Goal: Information Seeking & Learning: Learn about a topic

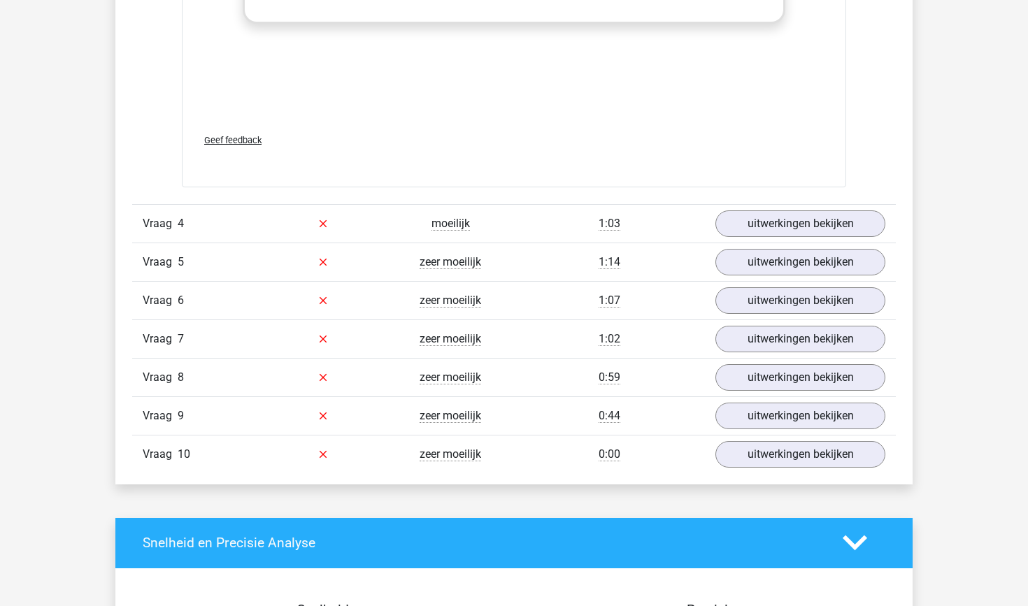
scroll to position [4627, 0]
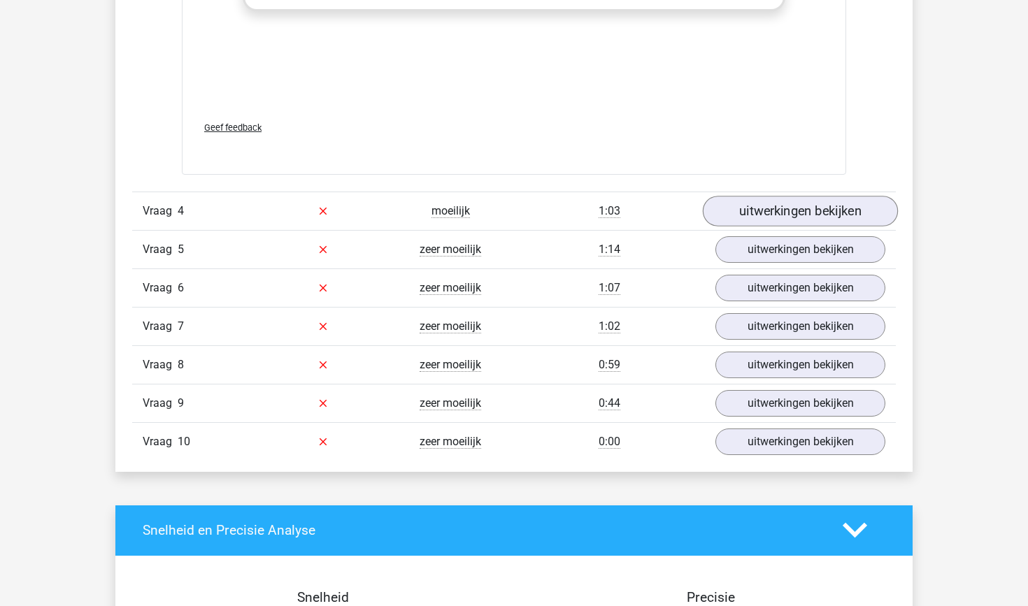
click at [806, 201] on link "uitwerkingen bekijken" at bounding box center [800, 211] width 195 height 31
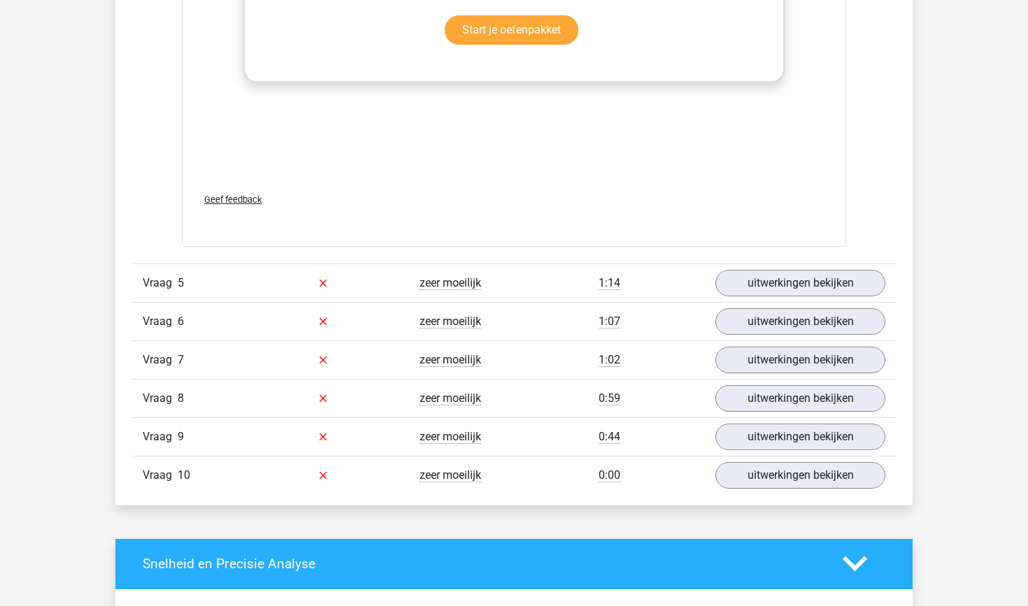
scroll to position [5770, 0]
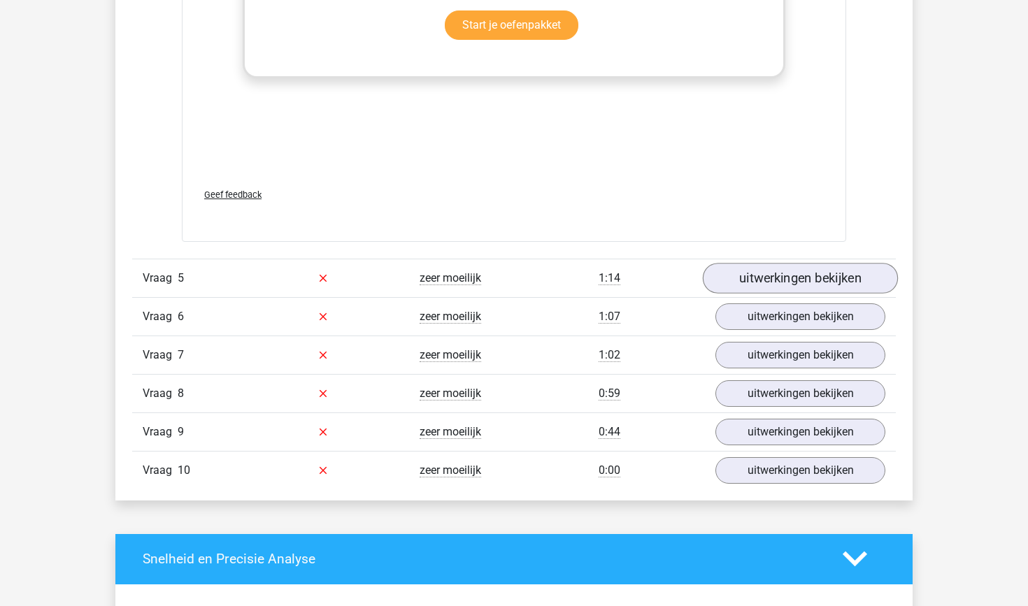
click at [741, 282] on link "uitwerkingen bekijken" at bounding box center [800, 278] width 195 height 31
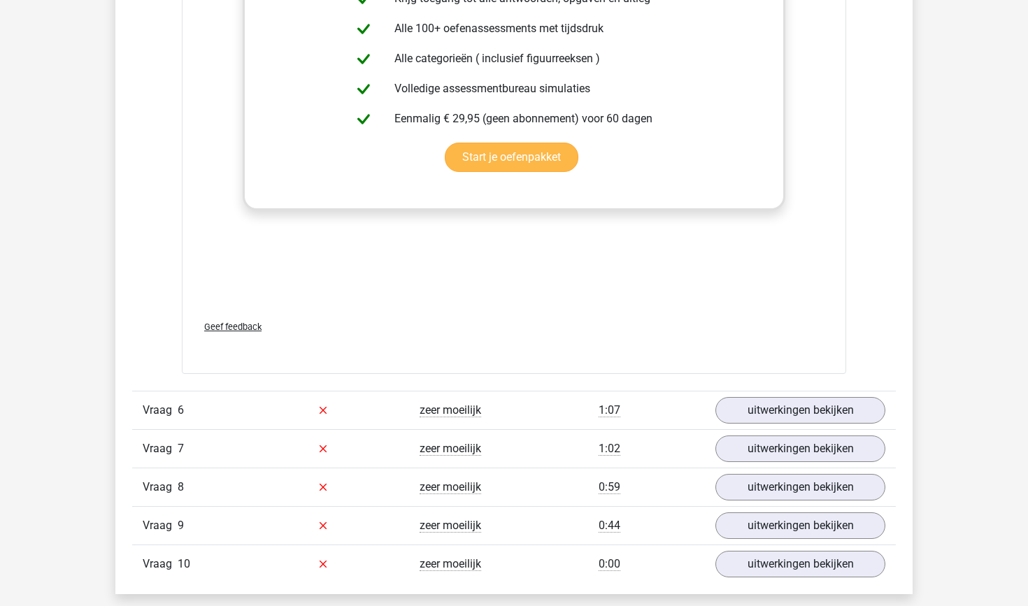
scroll to position [6890, 0]
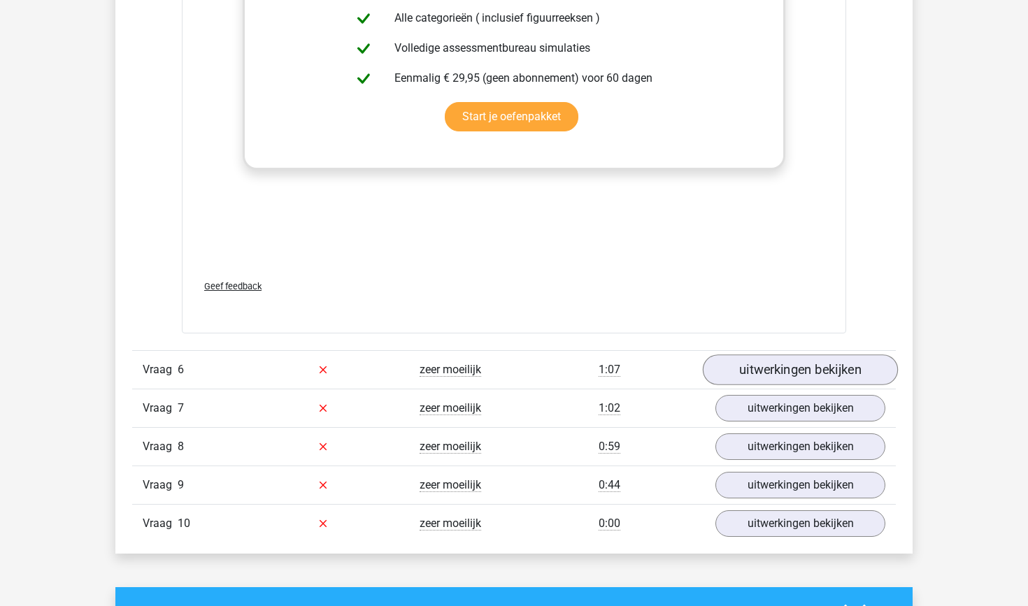
click at [760, 366] on link "uitwerkingen bekijken" at bounding box center [800, 370] width 195 height 31
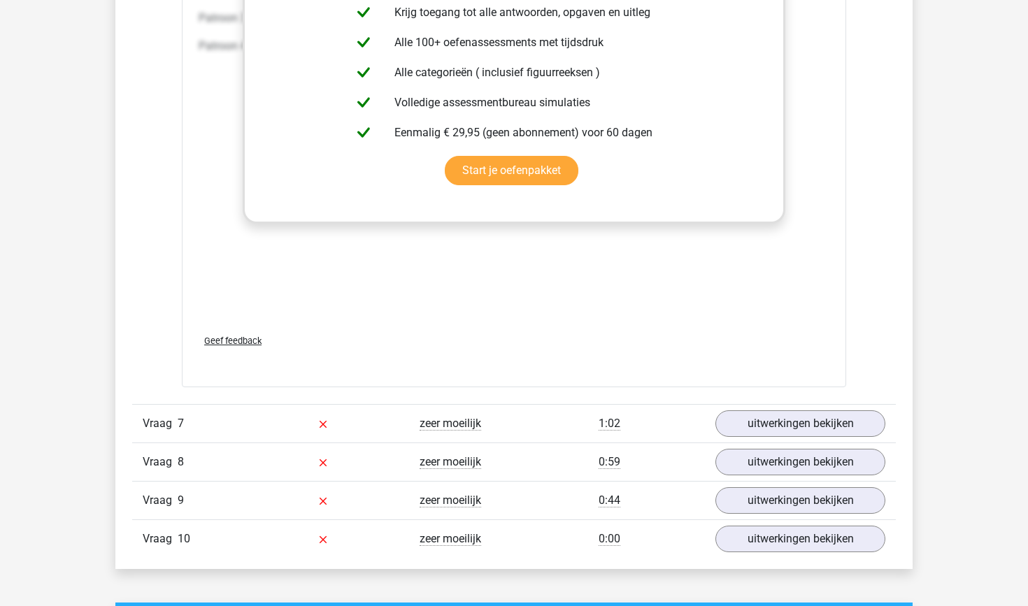
scroll to position [8209, 0]
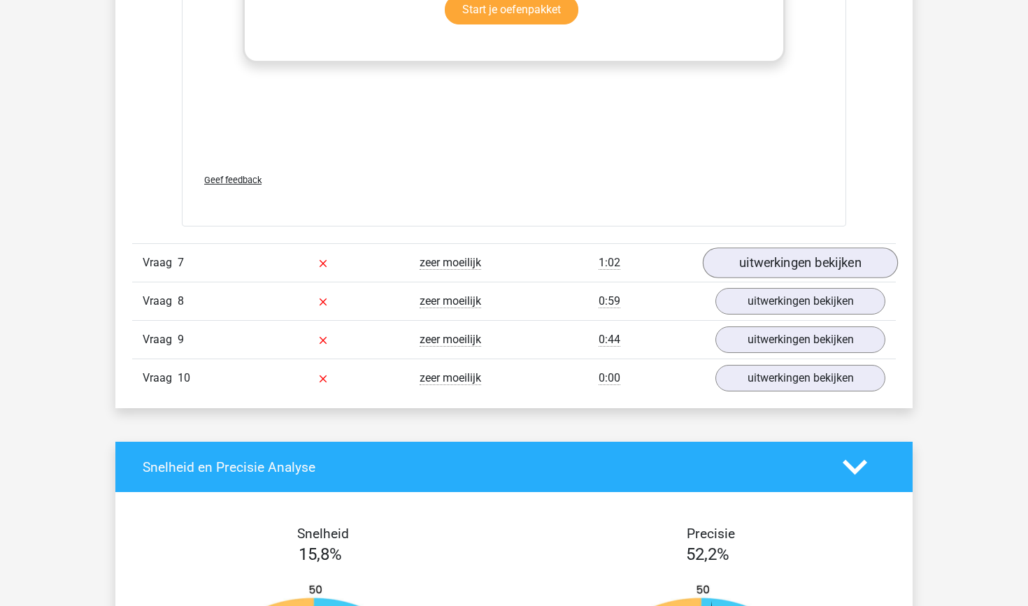
click at [841, 264] on link "uitwerkingen bekijken" at bounding box center [800, 263] width 195 height 31
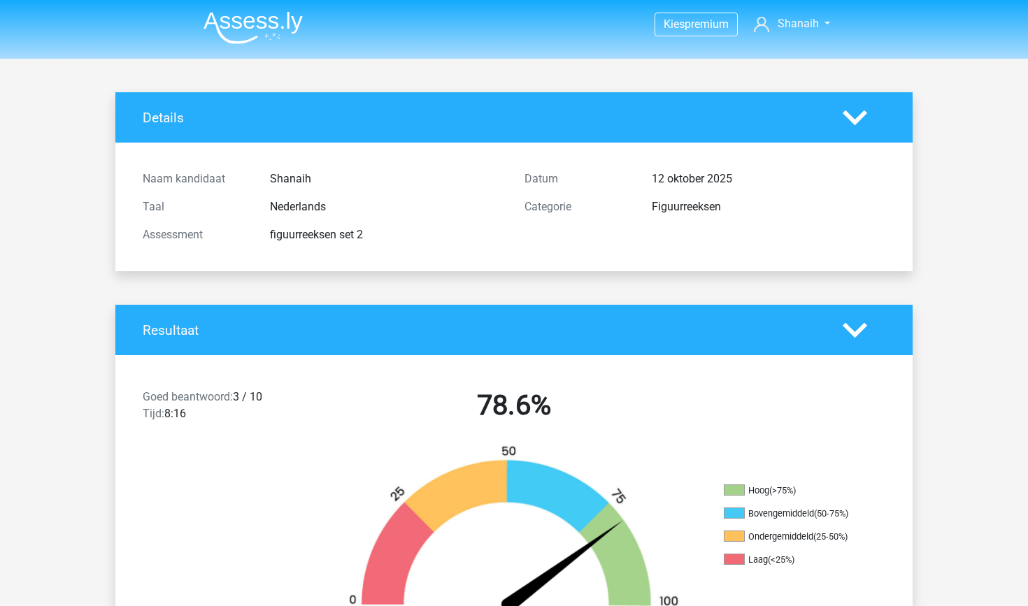
scroll to position [0, 0]
click at [263, 14] on img at bounding box center [252, 27] width 99 height 33
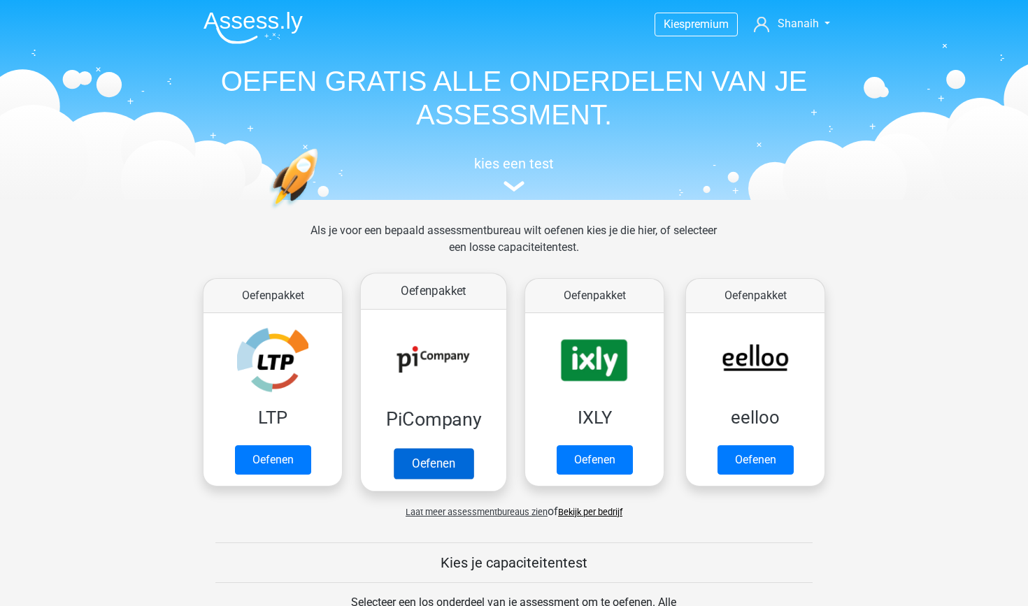
click at [394, 448] on link "Oefenen" at bounding box center [434, 463] width 80 height 31
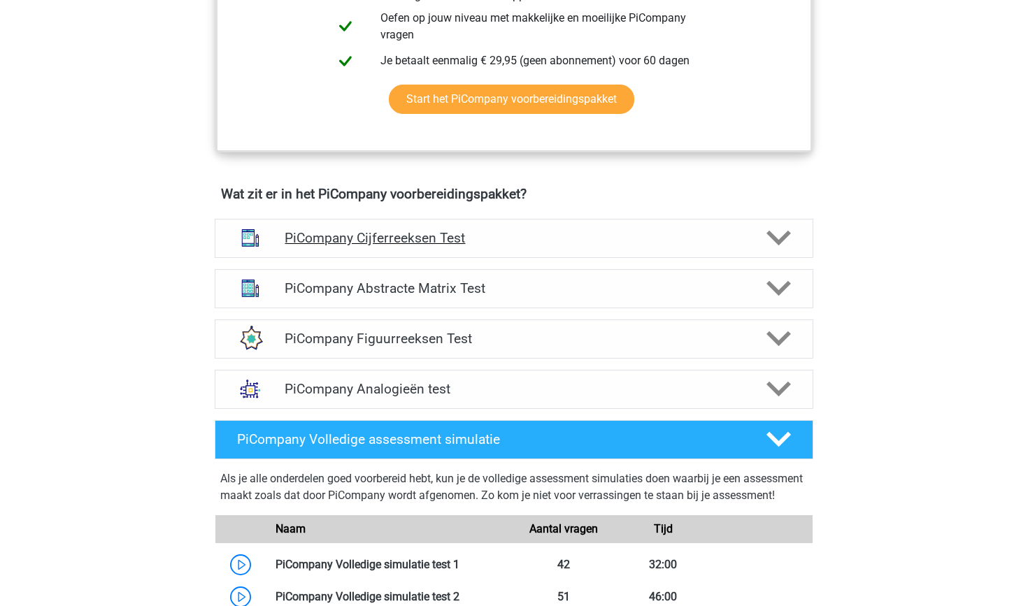
scroll to position [797, 0]
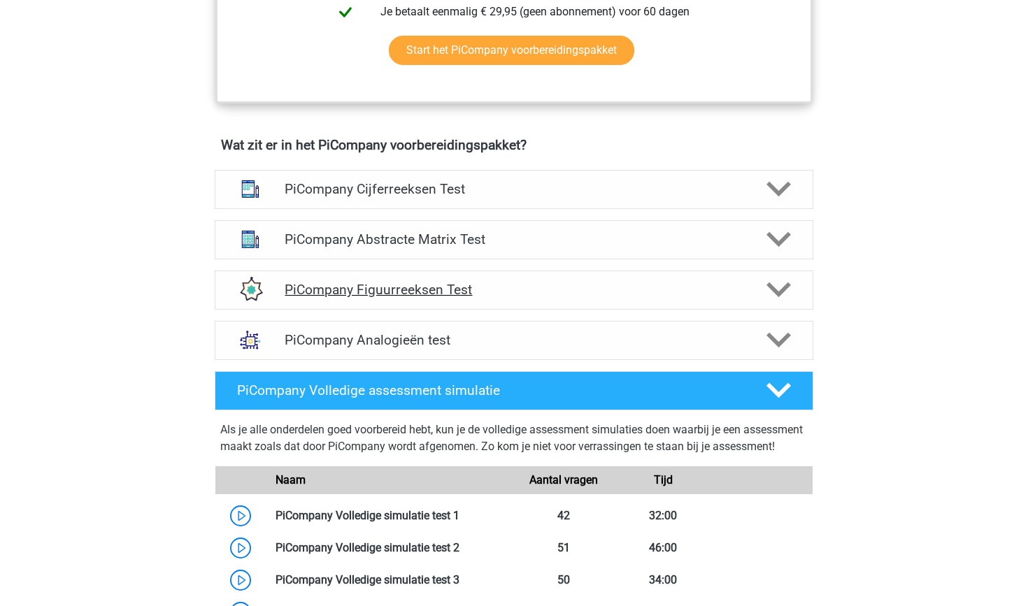
click at [491, 310] on div "PiCompany Figuurreeksen Test" at bounding box center [514, 290] width 599 height 39
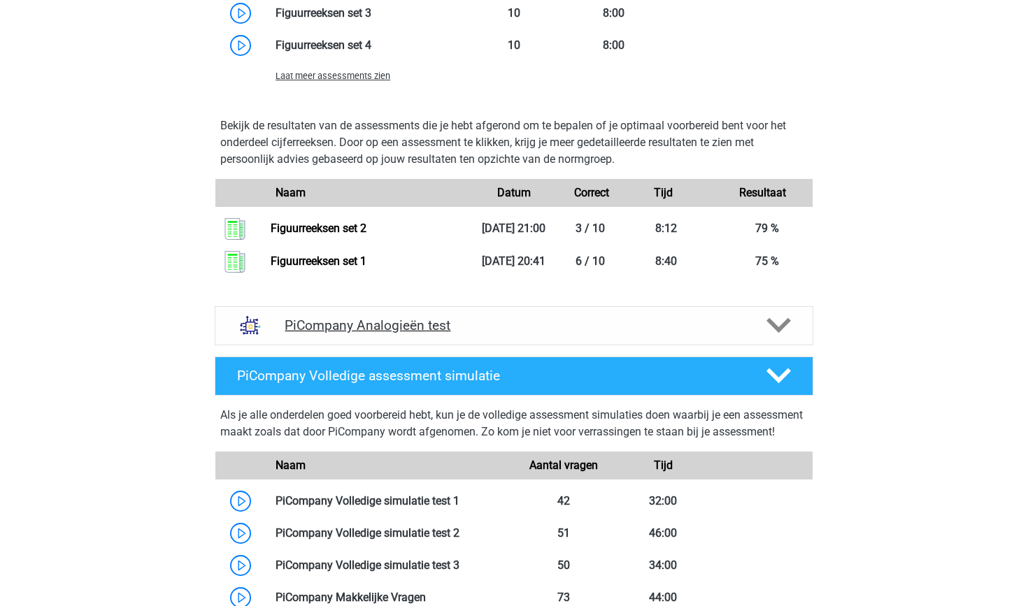
click at [473, 334] on h4 "PiCompany Analogieën test" at bounding box center [514, 325] width 458 height 16
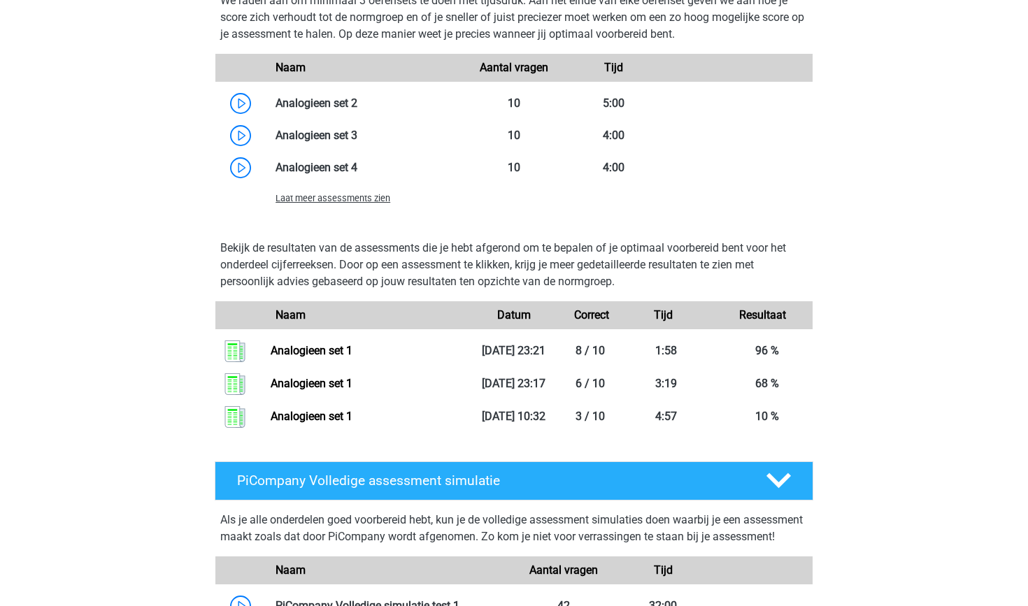
scroll to position [2459, 0]
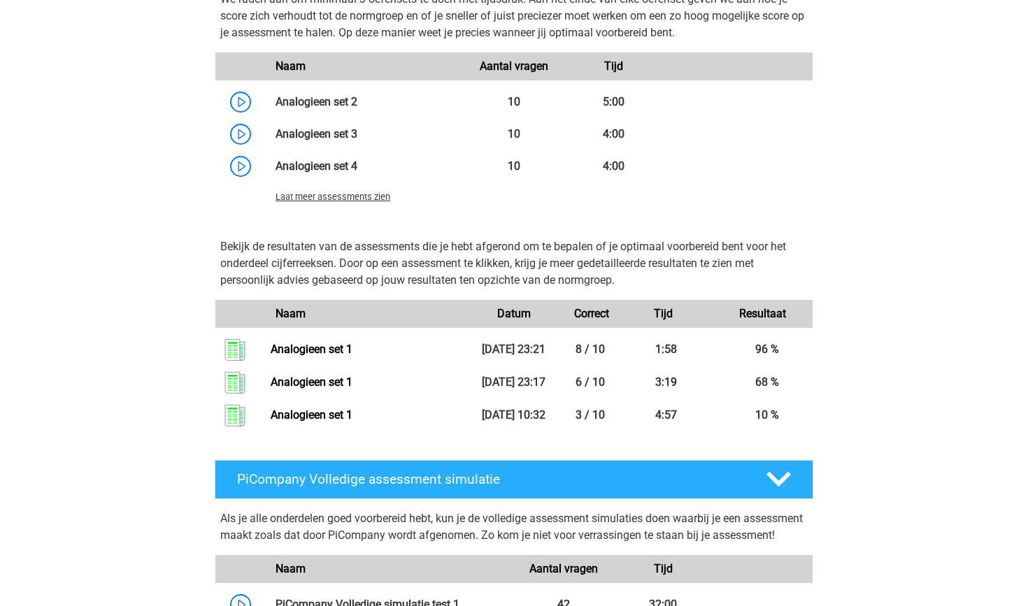
click at [330, 202] on span "Laat meer assessments zien" at bounding box center [333, 197] width 115 height 10
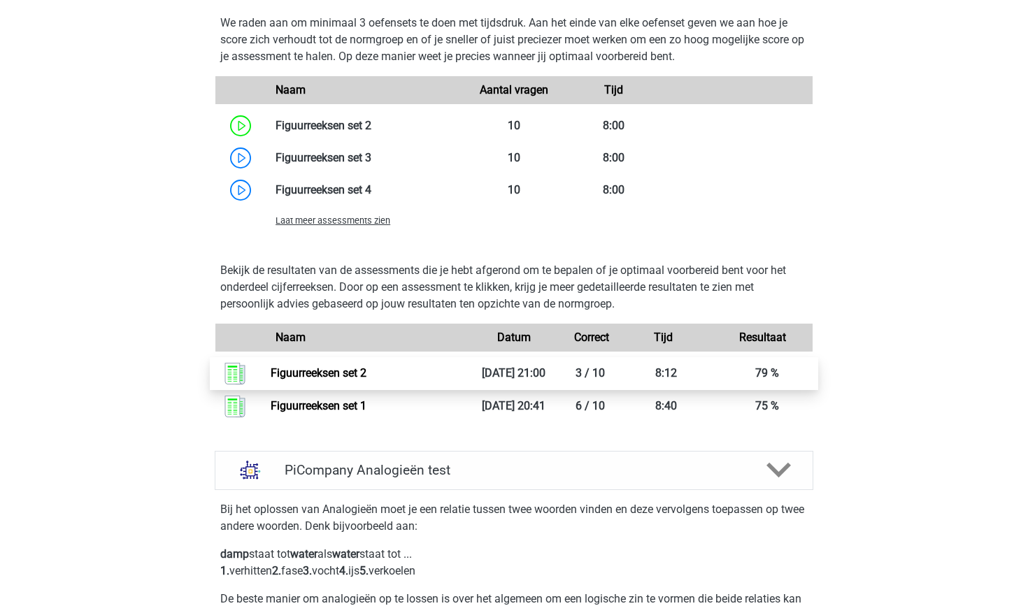
scroll to position [1311, 0]
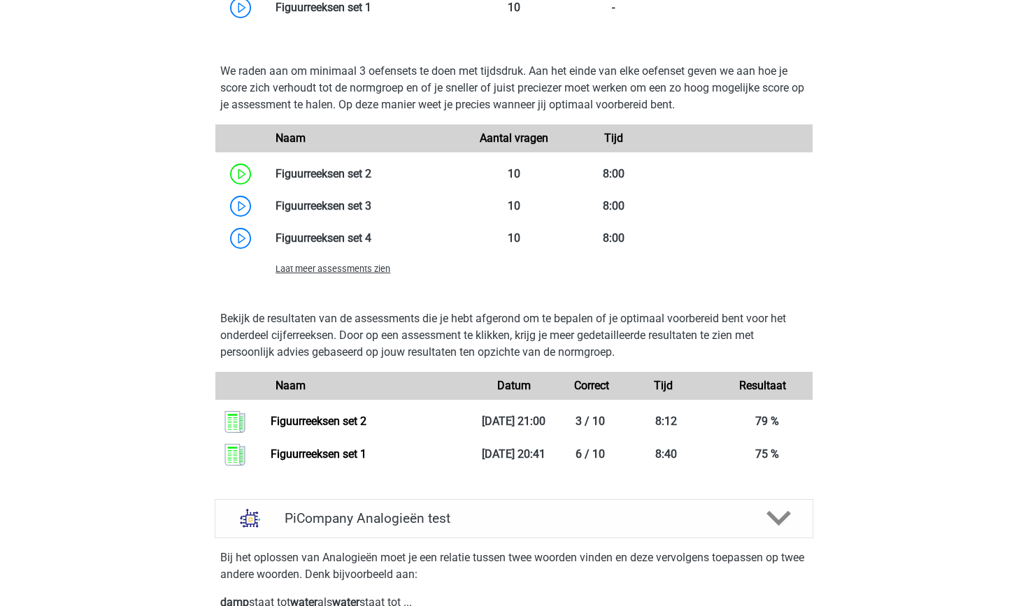
click at [357, 274] on span "Laat meer assessments zien" at bounding box center [333, 269] width 115 height 10
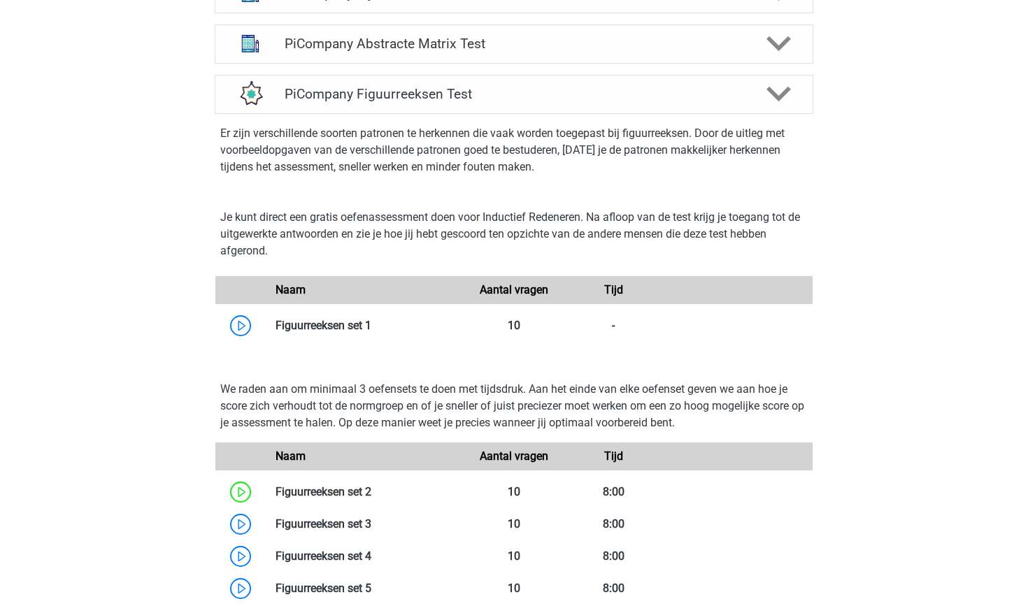
scroll to position [968, 0]
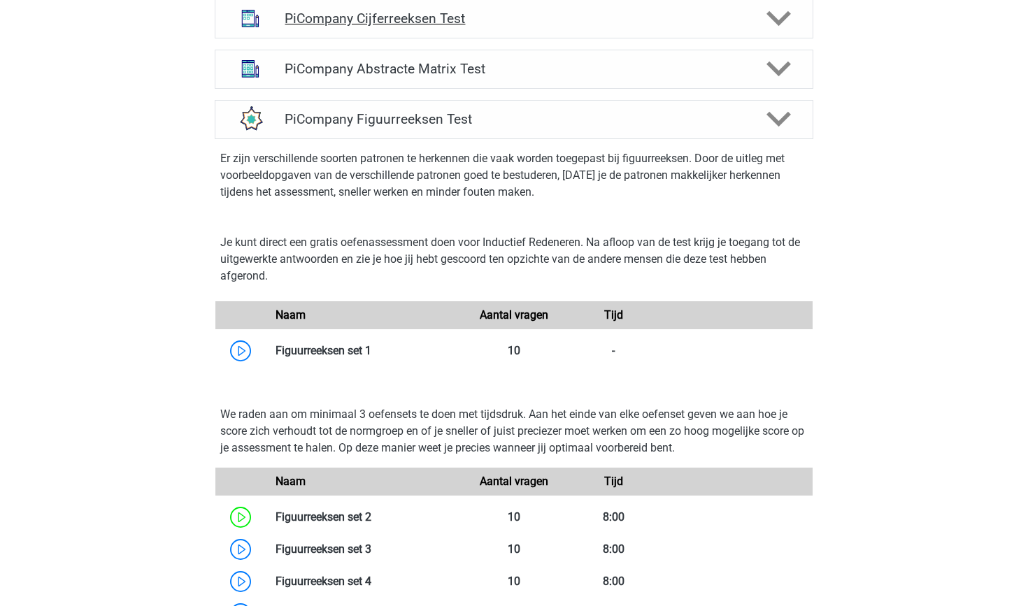
click at [483, 27] on h4 "PiCompany Cijferreeksen Test" at bounding box center [514, 18] width 458 height 16
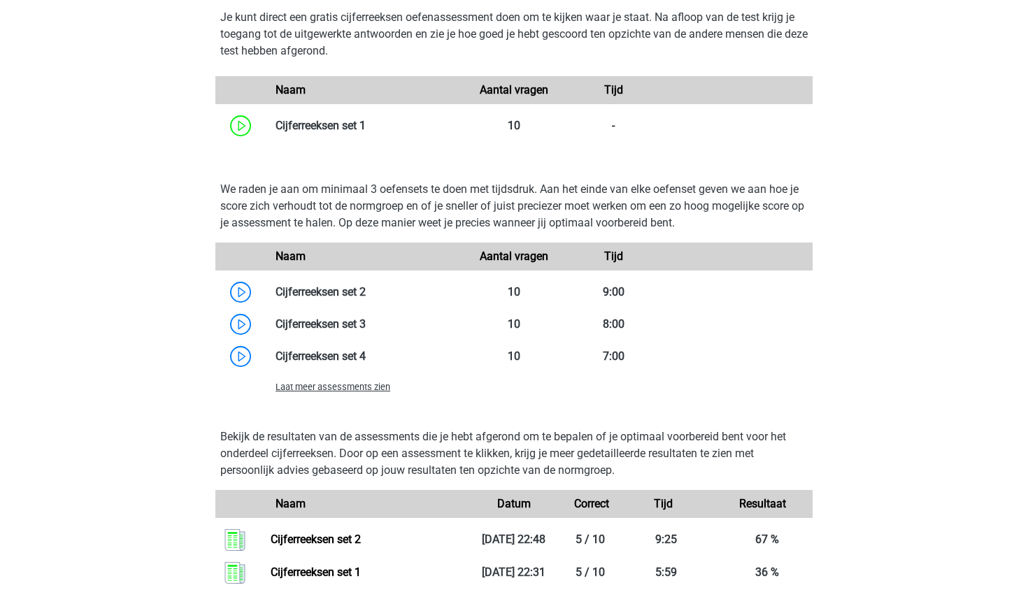
scroll to position [1338, 0]
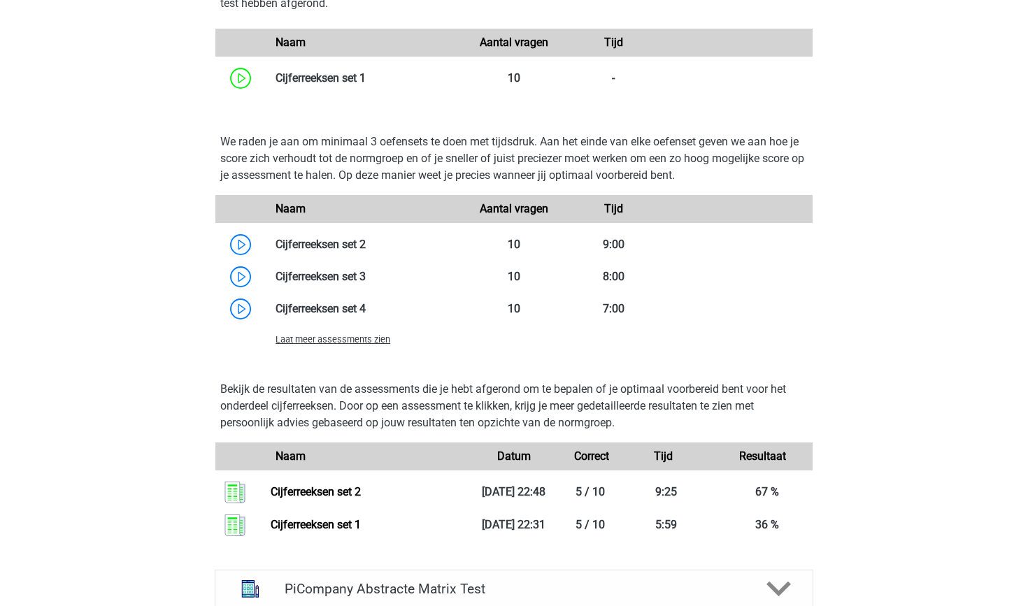
click at [312, 345] on span "Laat meer assessments zien" at bounding box center [333, 339] width 115 height 10
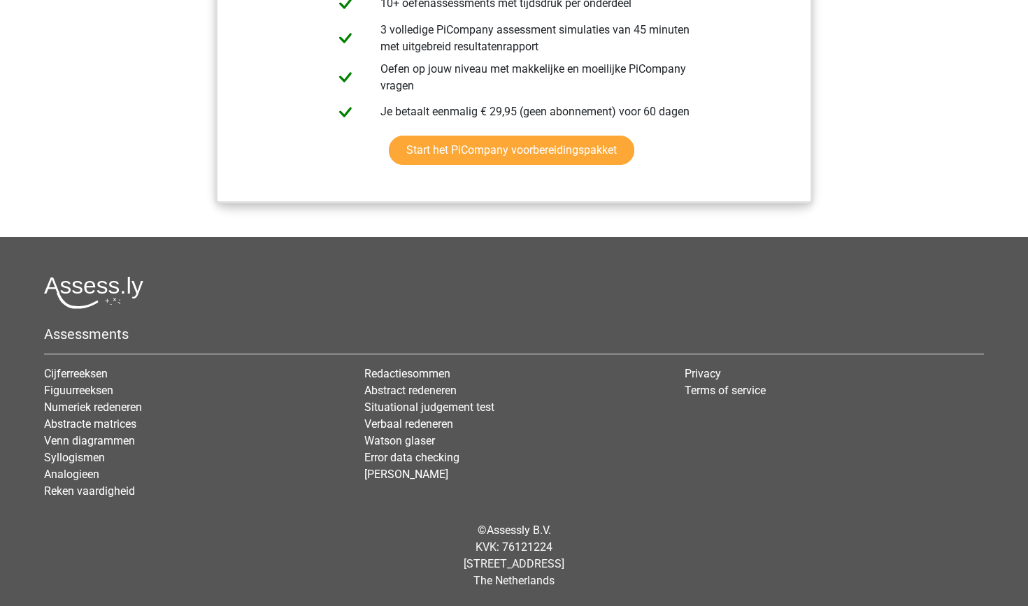
scroll to position [5812, 0]
